Goal: Entertainment & Leisure: Consume media (video, audio)

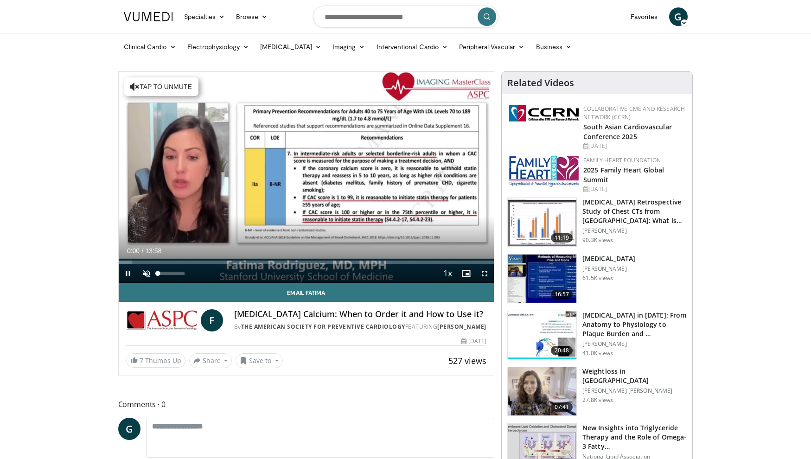
click at [146, 273] on span "Video Player" at bounding box center [146, 273] width 19 height 19
click at [487, 274] on span "Video Player" at bounding box center [485, 273] width 19 height 19
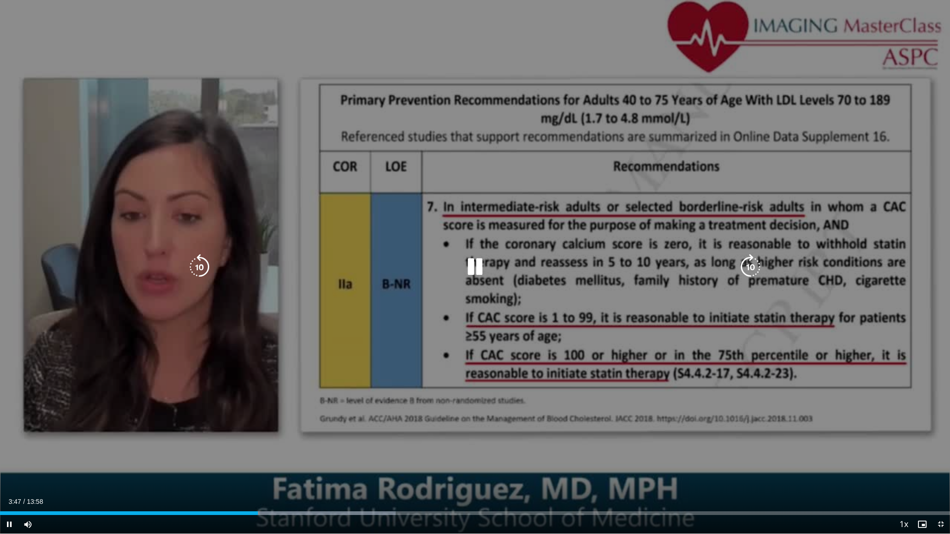
click at [573, 330] on div "10 seconds Tap to unmute" at bounding box center [475, 267] width 950 height 534
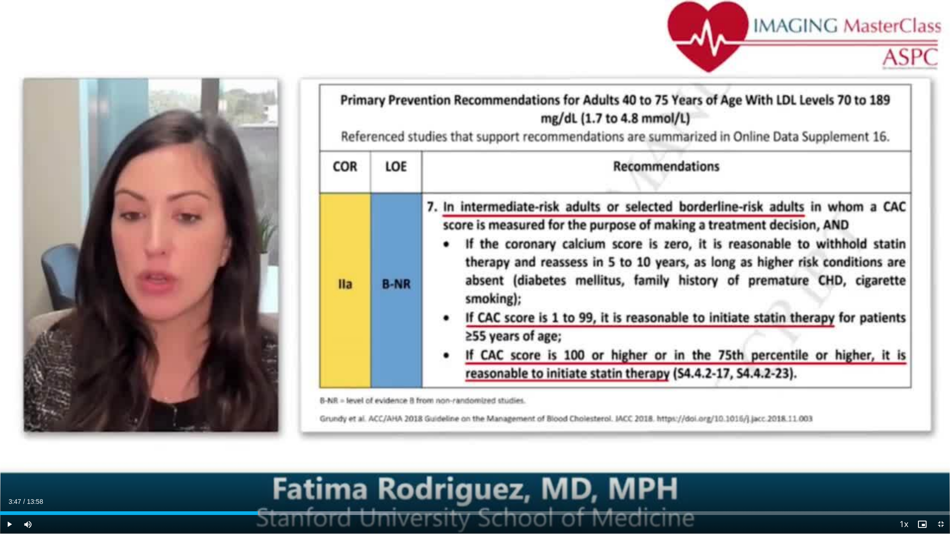
click at [573, 330] on div "10 seconds Tap to unmute" at bounding box center [475, 267] width 950 height 534
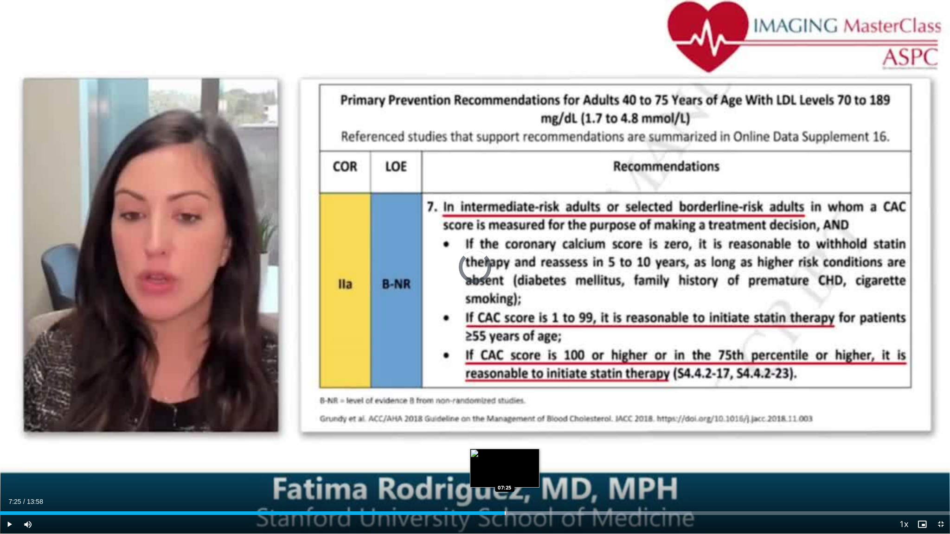
click at [505, 459] on div "Progress Bar" at bounding box center [505, 514] width 1 height 4
click at [527, 459] on div "Progress Bar" at bounding box center [527, 514] width 1 height 4
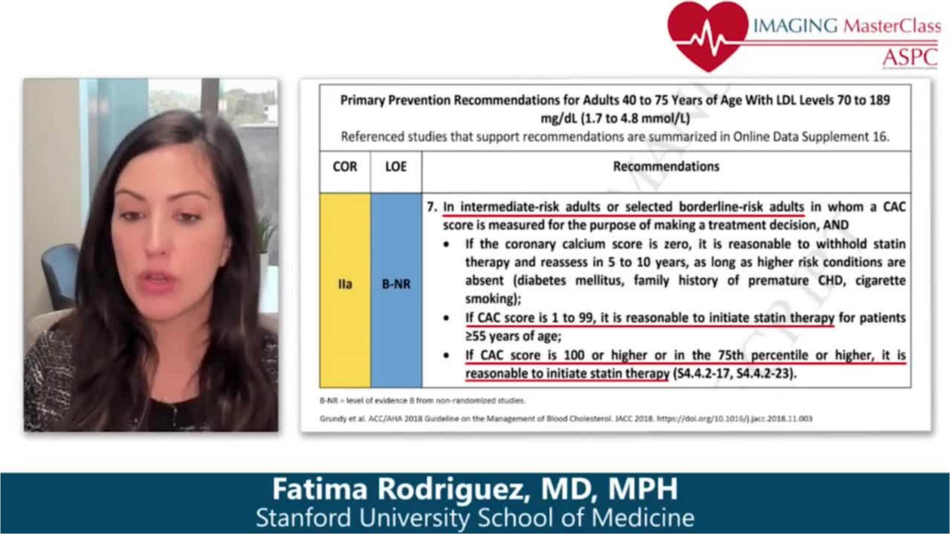
click at [811, 459] on video-js "**********" at bounding box center [475, 267] width 950 height 534
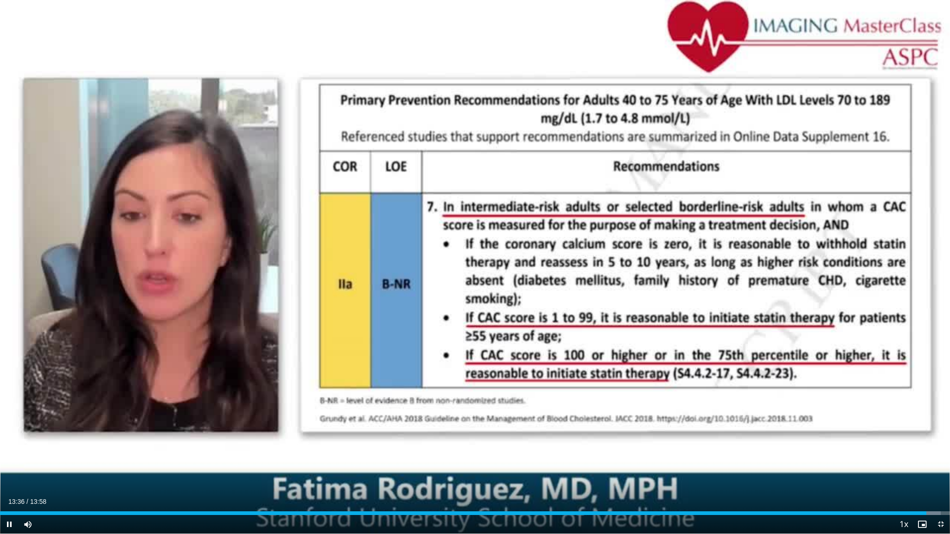
click at [811, 459] on span "Video Player" at bounding box center [941, 524] width 19 height 19
